Goal: Task Accomplishment & Management: Use online tool/utility

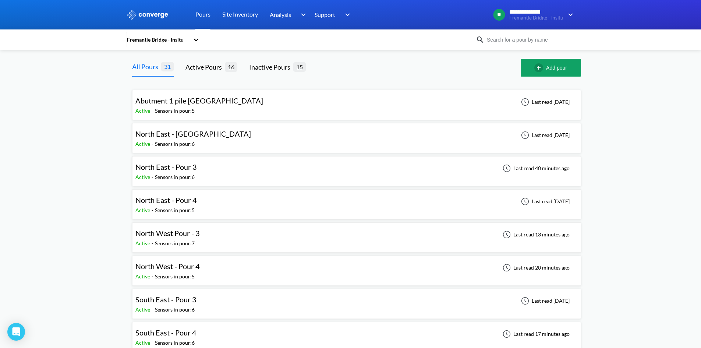
click at [195, 227] on div "North West Pour - 3 Active - Sensors in pour: 7 Last read 13 minutes ago" at bounding box center [356, 238] width 442 height 24
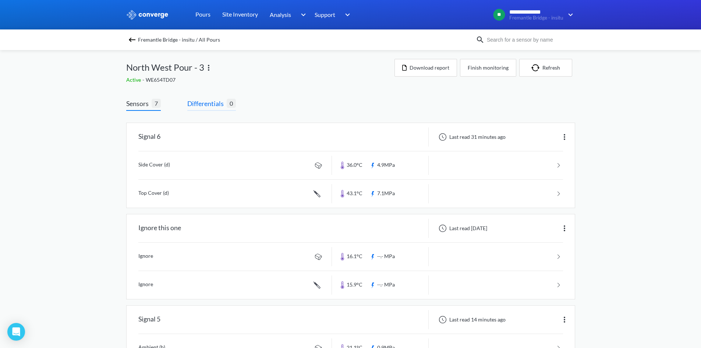
click at [209, 105] on span "Differentials" at bounding box center [206, 103] width 39 height 10
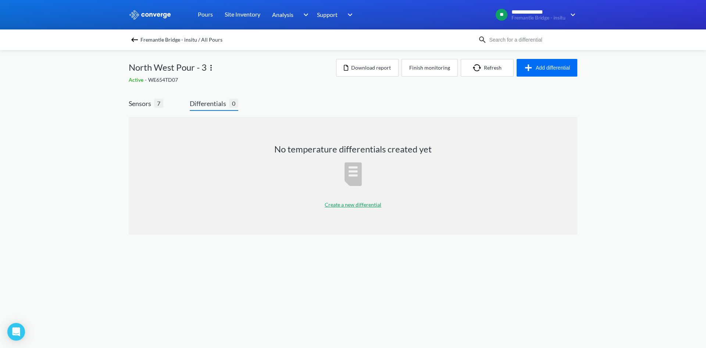
click at [346, 203] on p "Create a new differential" at bounding box center [353, 205] width 57 height 8
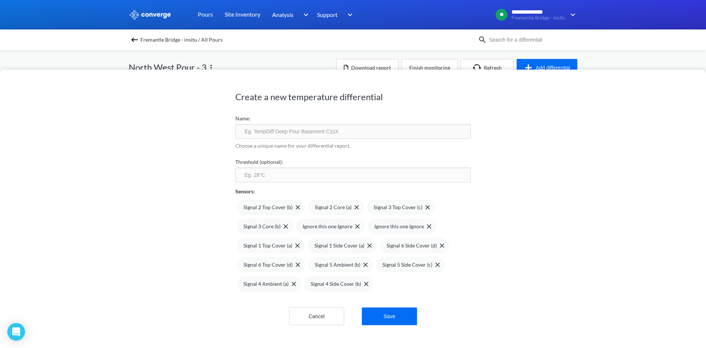
click at [267, 131] on input "text" at bounding box center [352, 131] width 235 height 15
type input "NW Pour 3 Differential"
click at [284, 176] on input "number" at bounding box center [352, 174] width 235 height 15
type input "20"
click at [218, 206] on div "Create a new temperature differential Name: NW Pour 3 Differential Choose a uni…" at bounding box center [353, 209] width 706 height 278
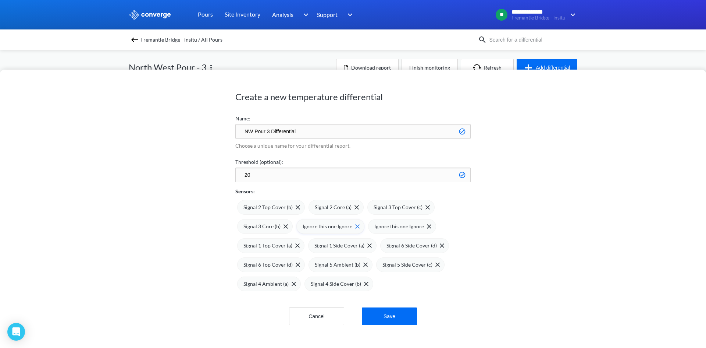
click at [355, 225] on img at bounding box center [357, 226] width 4 height 4
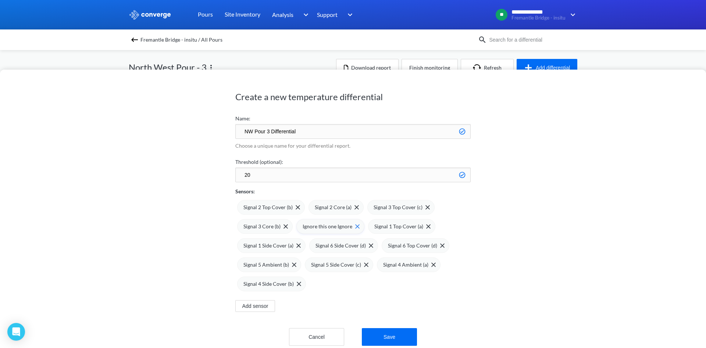
click at [352, 225] on span at bounding box center [355, 226] width 7 height 4
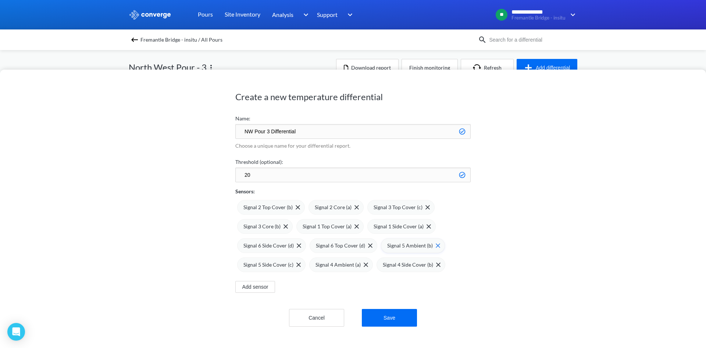
click at [436, 245] on img at bounding box center [438, 245] width 4 height 4
click at [294, 265] on div "Signal 4 Ambient (a)" at bounding box center [269, 264] width 64 height 15
click at [397, 311] on button "Save" at bounding box center [389, 318] width 55 height 18
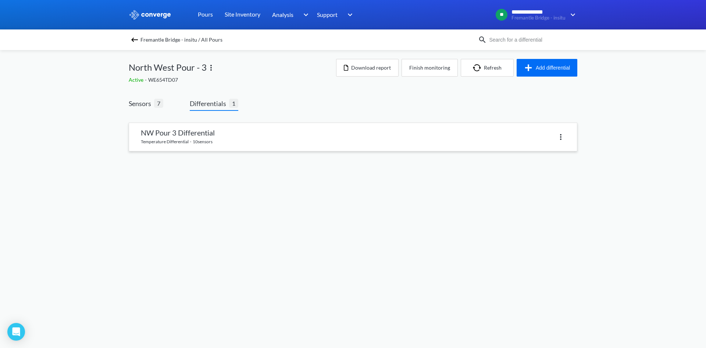
click at [205, 144] on link at bounding box center [353, 137] width 448 height 28
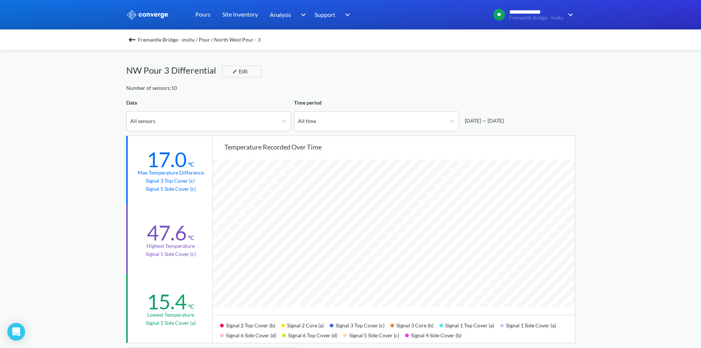
click at [162, 40] on span "Fremantle Bridge - insitu / Pour / North West Pour - 3" at bounding box center [199, 40] width 123 height 10
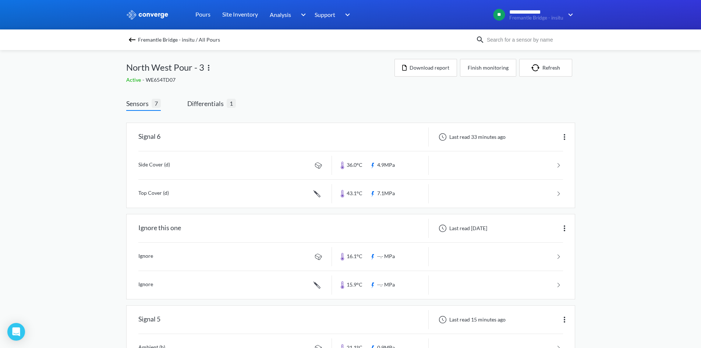
click at [209, 65] on img at bounding box center [208, 67] width 9 height 9
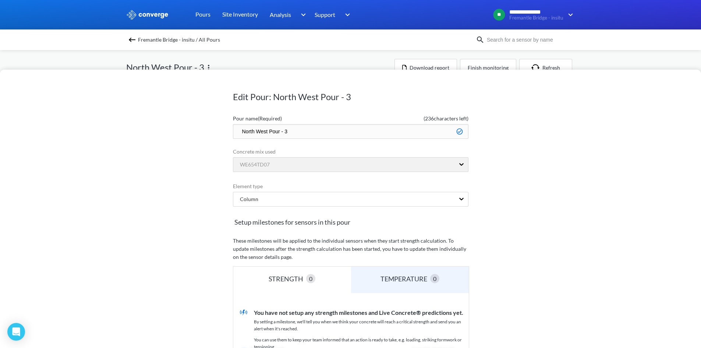
click at [183, 168] on div "Edit Pour: North West Pour - 3 Pour name (Required) ( 236 characters left) Nort…" at bounding box center [350, 209] width 701 height 278
click at [367, 51] on div "Edit Pour: North West Pour - 3 Pour name (Required) ( 236 characters left) Nort…" at bounding box center [350, 174] width 701 height 348
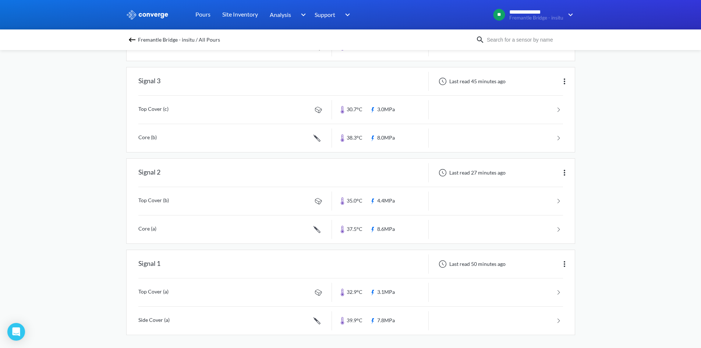
scroll to position [422, 0]
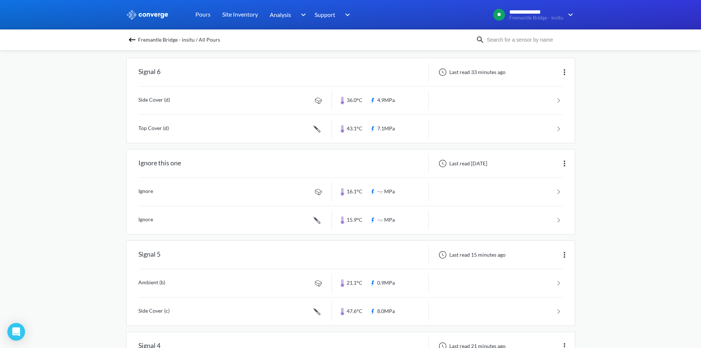
scroll to position [0, 0]
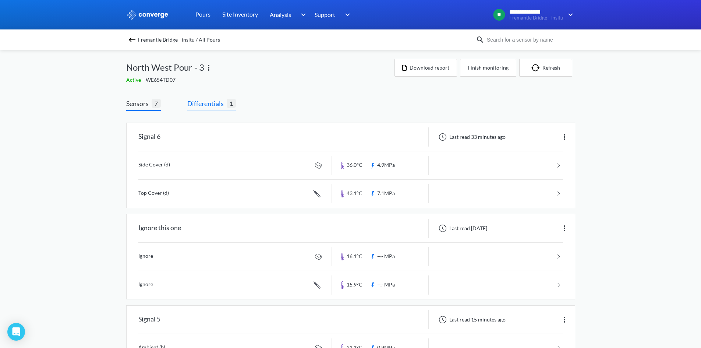
click at [207, 104] on span "Differentials" at bounding box center [206, 103] width 39 height 10
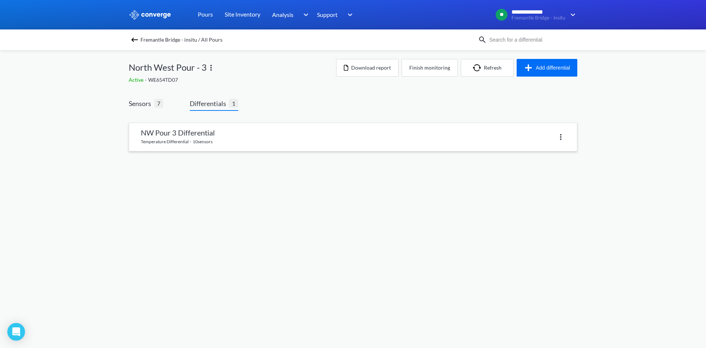
click at [155, 133] on link at bounding box center [353, 137] width 448 height 28
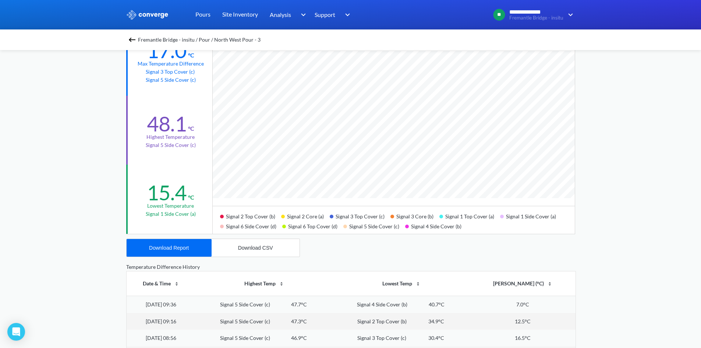
scroll to position [74, 0]
